Goal: Information Seeking & Learning: Learn about a topic

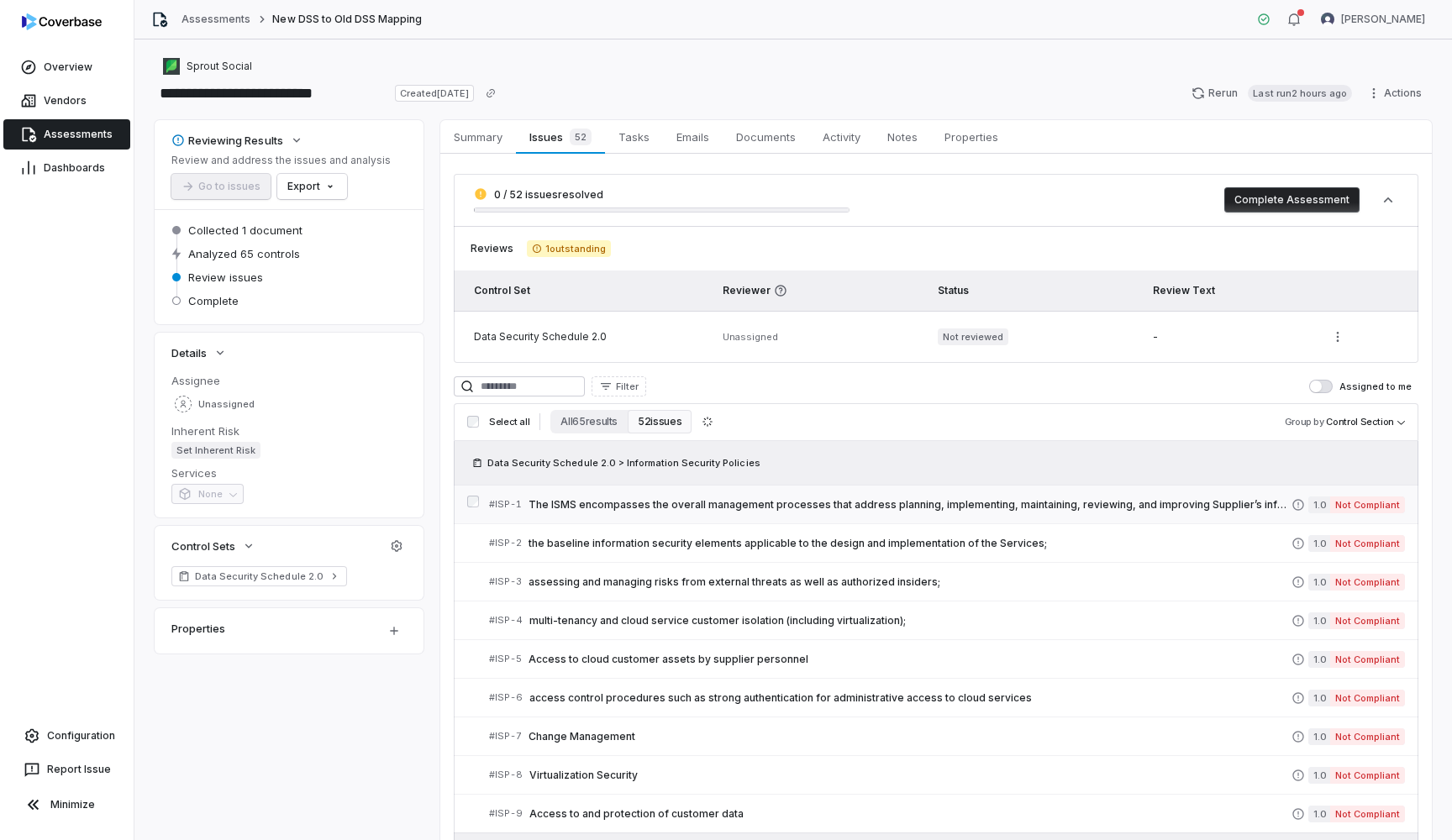
click at [753, 507] on span "The ISMS encompasses the overall management processes that address planning, im…" at bounding box center [910, 504] width 763 height 13
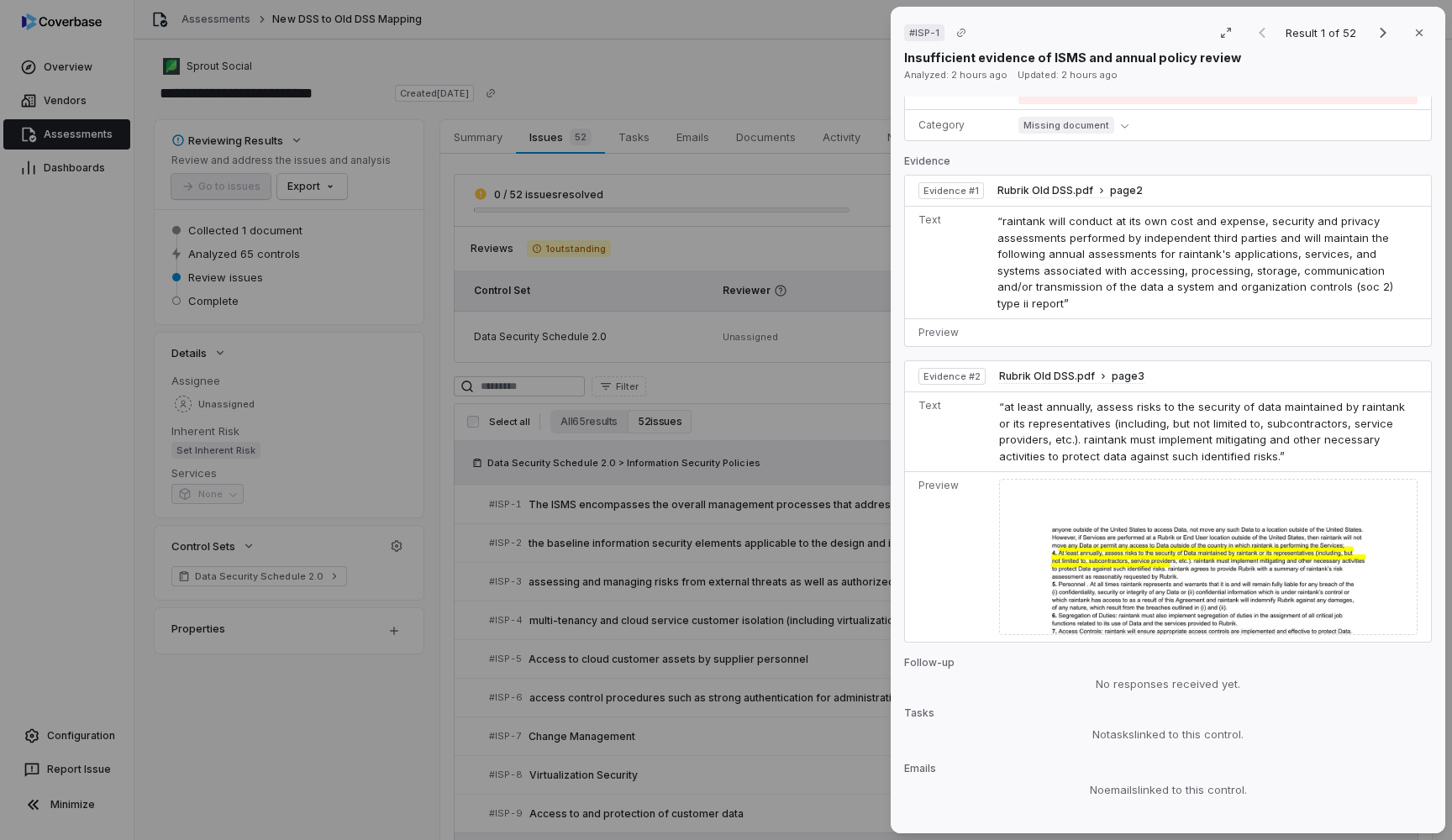
scroll to position [656, 0]
click at [698, 606] on div "# ISP-1 Result 1 of 52 Close Insufficient evidence of ISMS and annual policy re…" at bounding box center [726, 420] width 1452 height 840
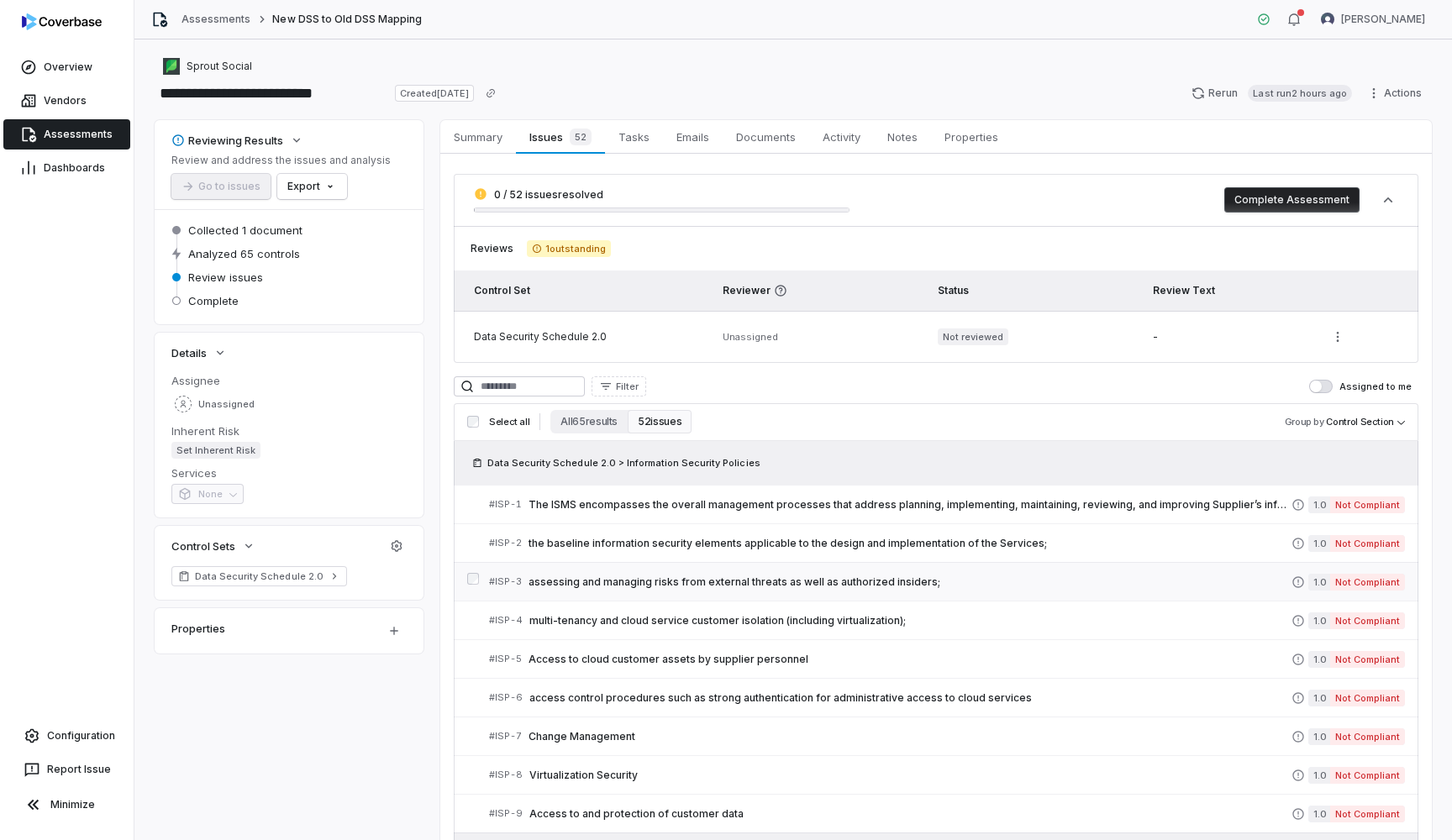
click at [688, 581] on span "assessing and managing risks from external threats as well as authorized inside…" at bounding box center [910, 582] width 763 height 13
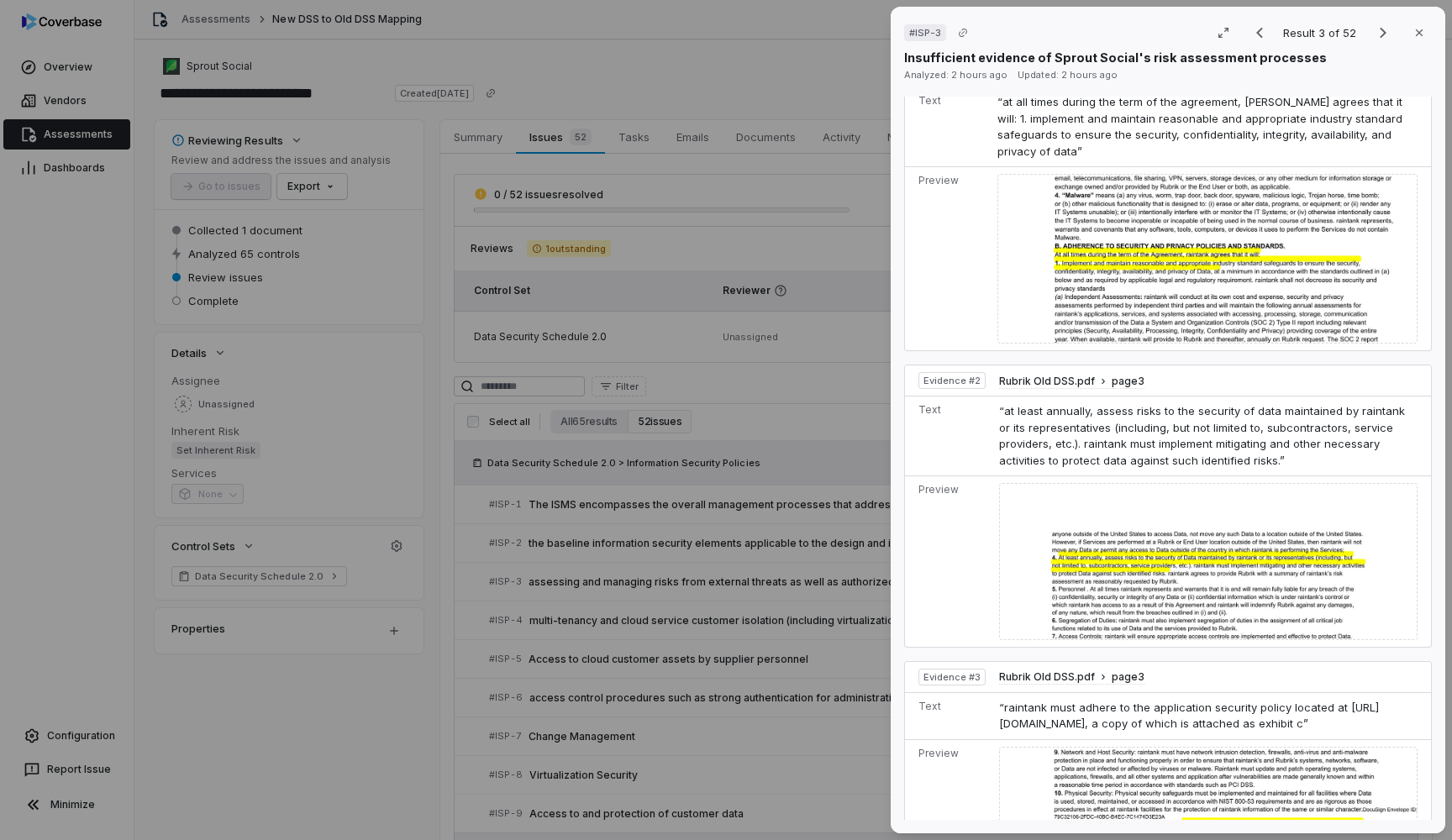
scroll to position [662, 0]
click at [1422, 34] on icon "button" at bounding box center [1419, 32] width 13 height 13
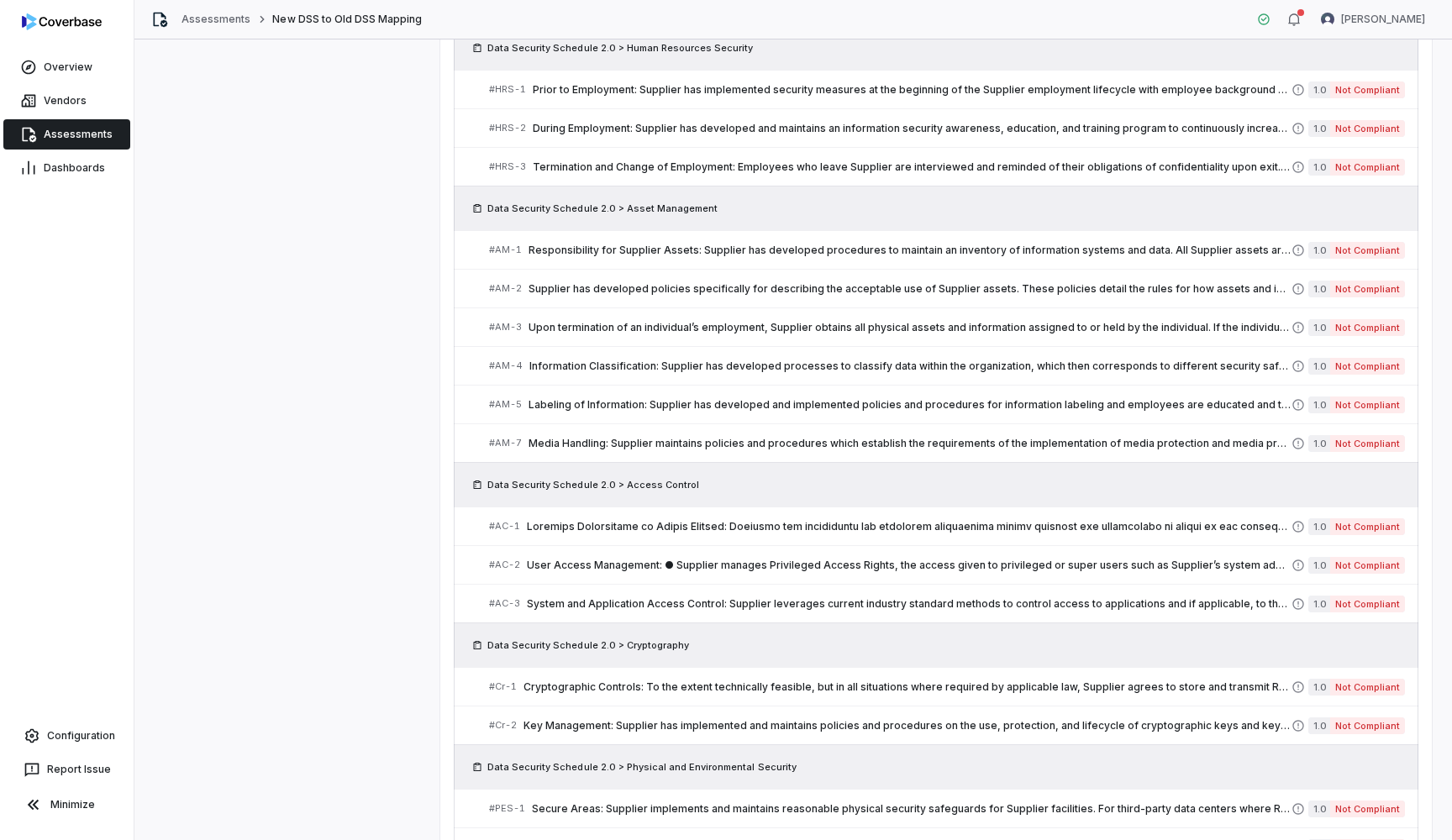
scroll to position [1087, 0]
